Goal: Information Seeking & Learning: Learn about a topic

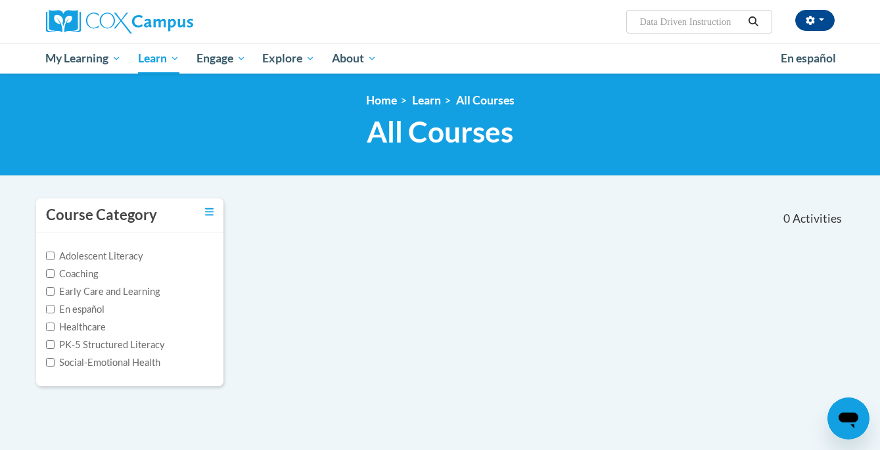
click at [754, 21] on icon "Search" at bounding box center [753, 21] width 12 height 10
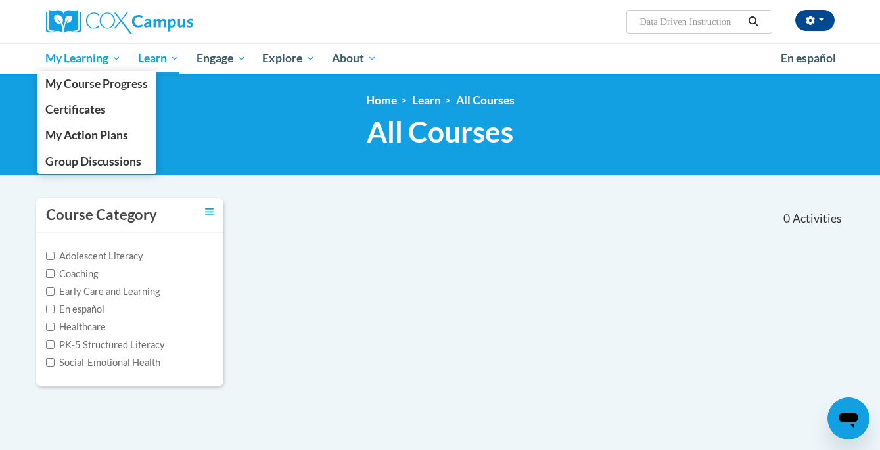
click at [89, 61] on span "My Learning" at bounding box center [83, 59] width 76 height 16
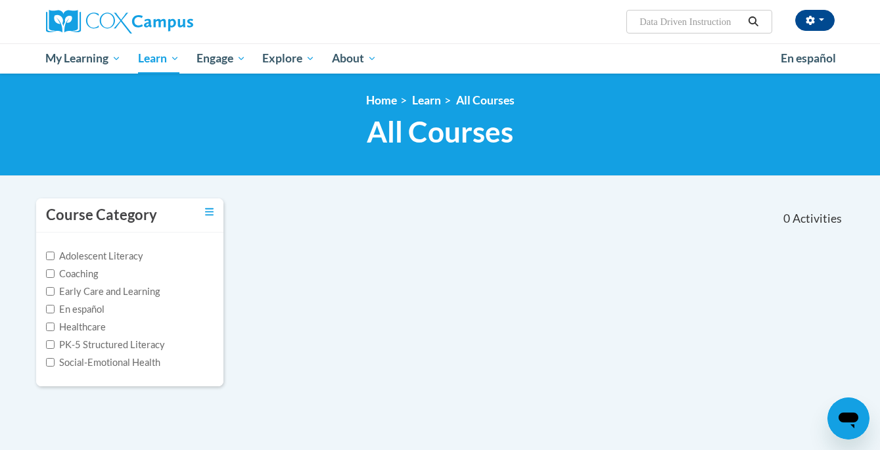
click at [738, 22] on input "Data Driven Instruction" at bounding box center [690, 22] width 105 height 16
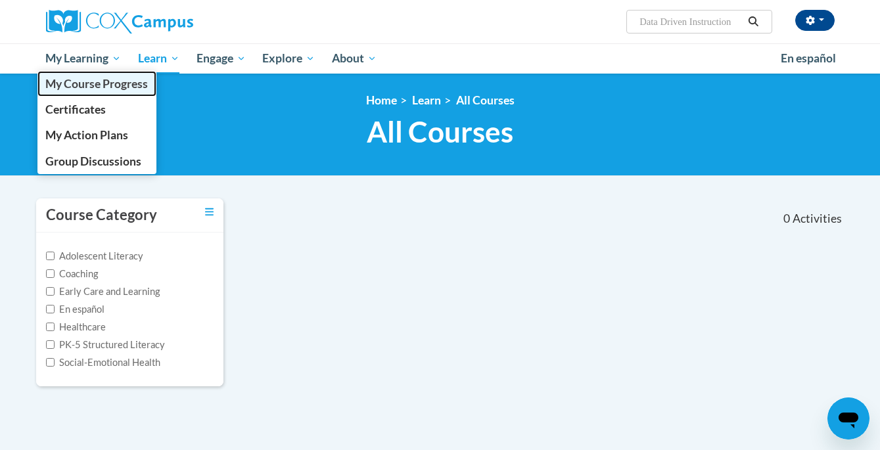
click at [104, 85] on span "My Course Progress" at bounding box center [96, 84] width 102 height 14
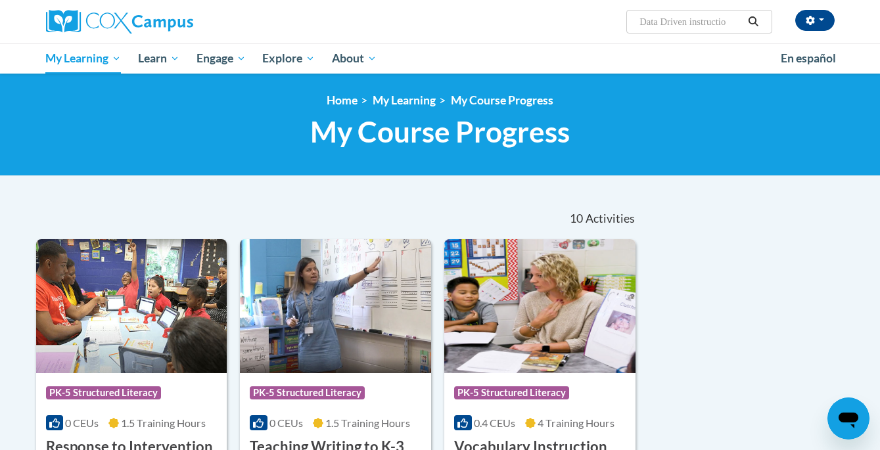
type input "Data Driven instruction"
